Goal: Task Accomplishment & Management: Complete application form

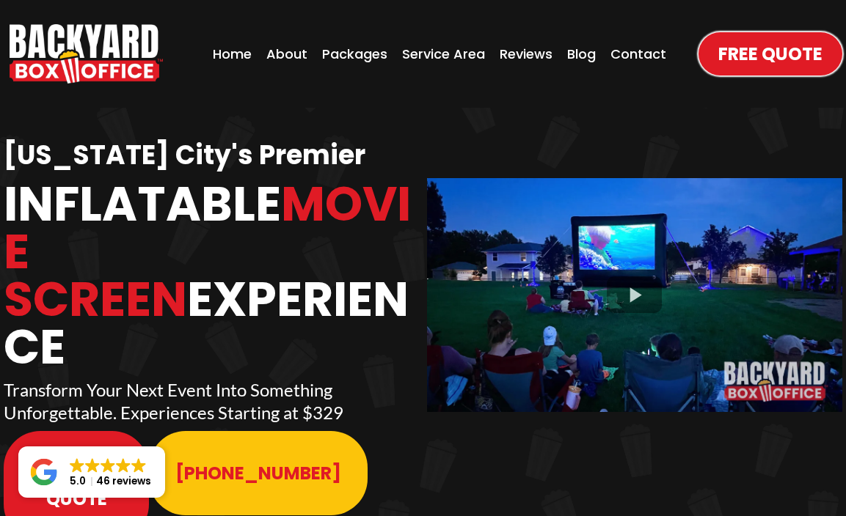
click at [85, 461] on span "Free Quote" at bounding box center [76, 486] width 92 height 51
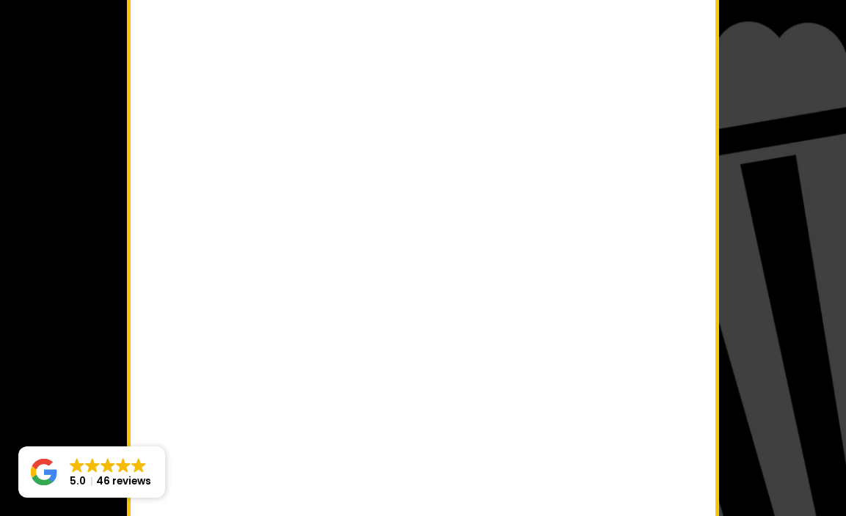
scroll to position [255, 0]
